Goal: Obtain resource: Download file/media

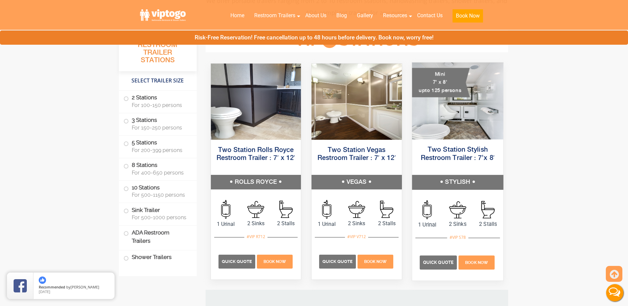
scroll to position [298, 0]
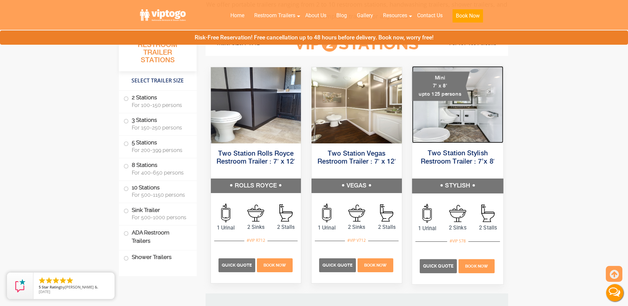
click at [463, 123] on img at bounding box center [457, 104] width 91 height 77
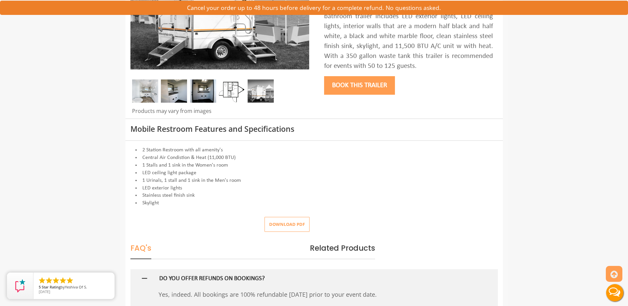
scroll to position [166, 0]
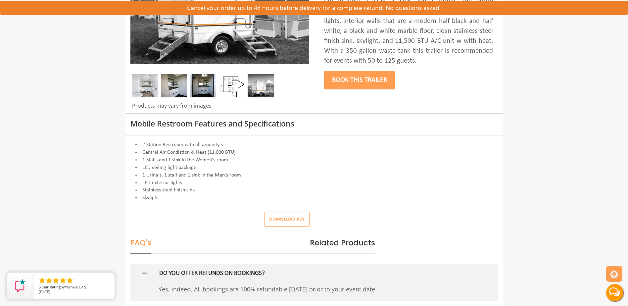
click at [285, 221] on button "Download pdf" at bounding box center [287, 219] width 45 height 15
